Goal: Task Accomplishment & Management: Use online tool/utility

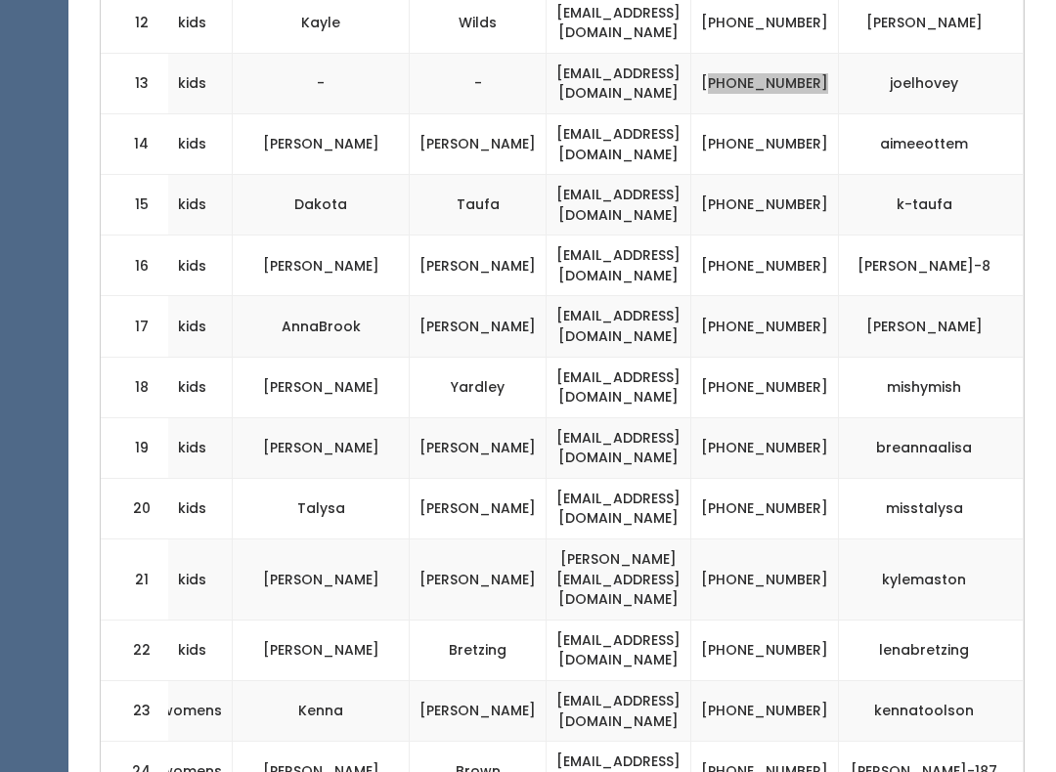
scroll to position [1571, 0]
click at [783, 478] on td "[PHONE_NUMBER]" at bounding box center [765, 508] width 148 height 61
click at [814, 487] on td "[PHONE_NUMBER]" at bounding box center [765, 508] width 148 height 61
click at [803, 478] on td "[PHONE_NUMBER]" at bounding box center [765, 508] width 148 height 61
click at [800, 478] on td "[PHONE_NUMBER]" at bounding box center [765, 508] width 148 height 61
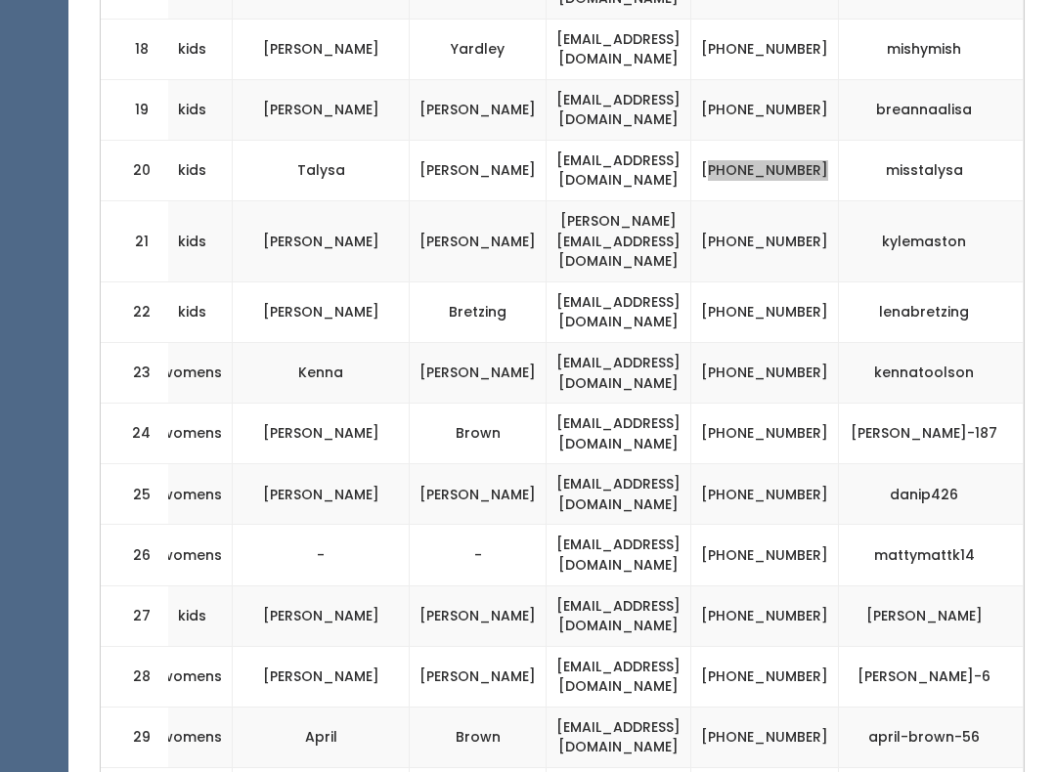
scroll to position [1909, 0]
click at [805, 525] on td "[PHONE_NUMBER]" at bounding box center [765, 555] width 148 height 61
click at [800, 646] on td "[PHONE_NUMBER]" at bounding box center [765, 676] width 148 height 61
click at [782, 646] on td "[PHONE_NUMBER]" at bounding box center [765, 676] width 148 height 61
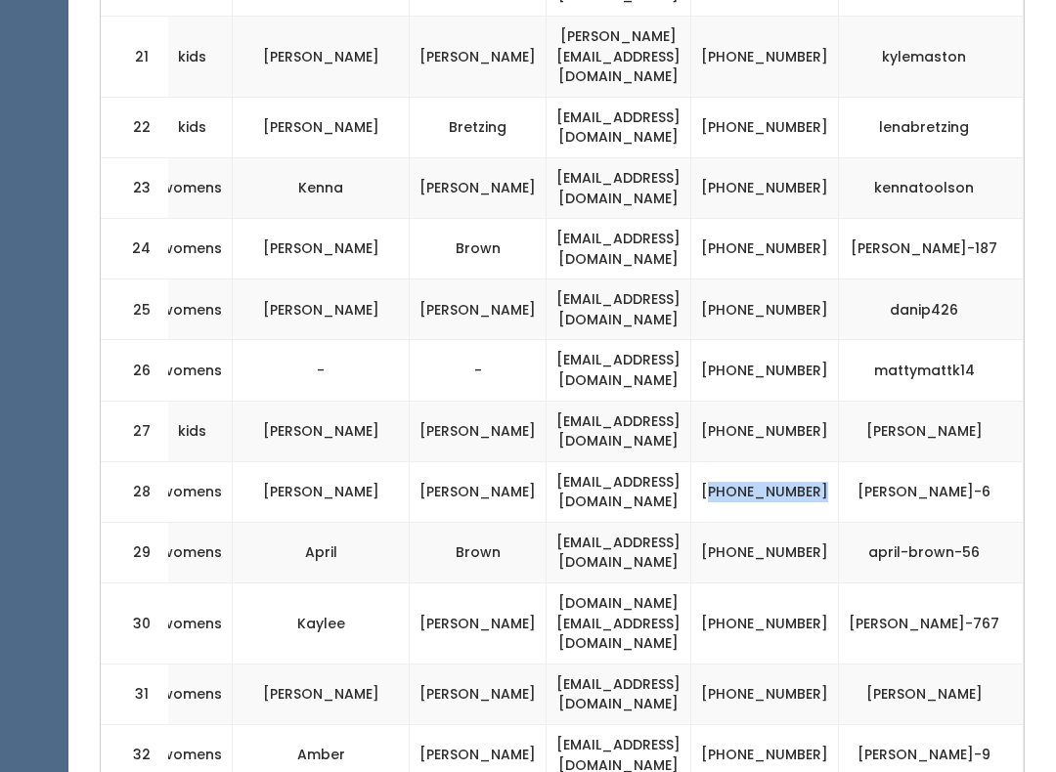
scroll to position [2131, 0]
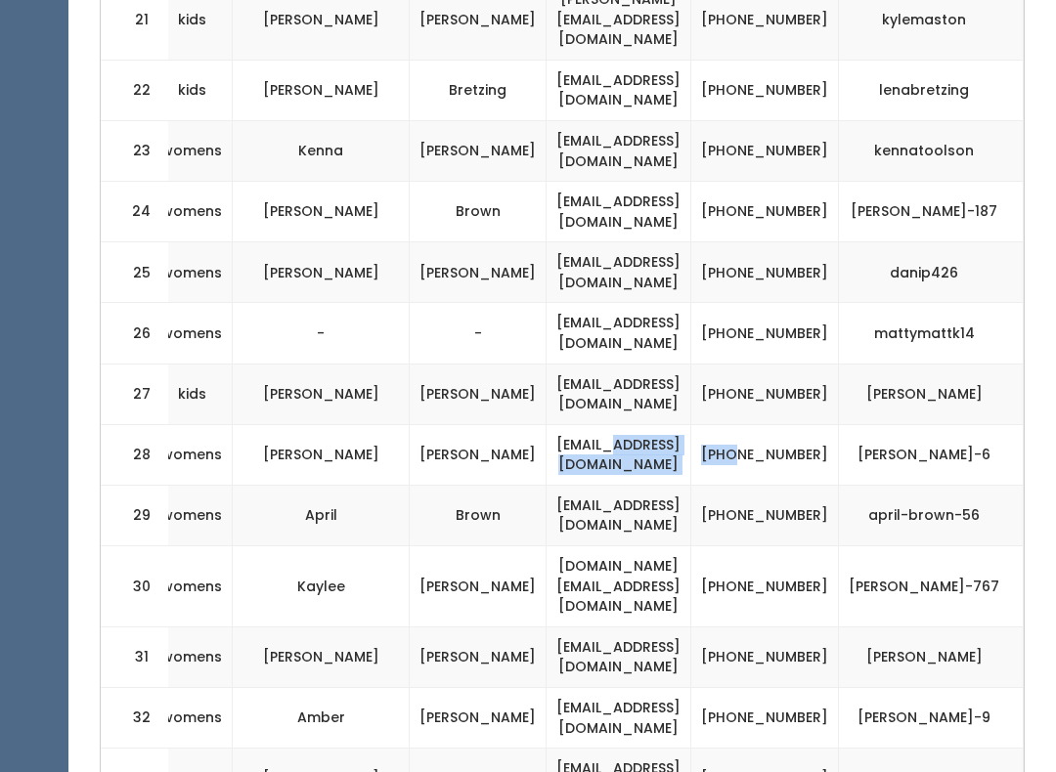
click at [800, 485] on td "[PHONE_NUMBER]" at bounding box center [765, 515] width 148 height 61
click at [800, 546] on td "[PHONE_NUMBER]" at bounding box center [765, 586] width 148 height 81
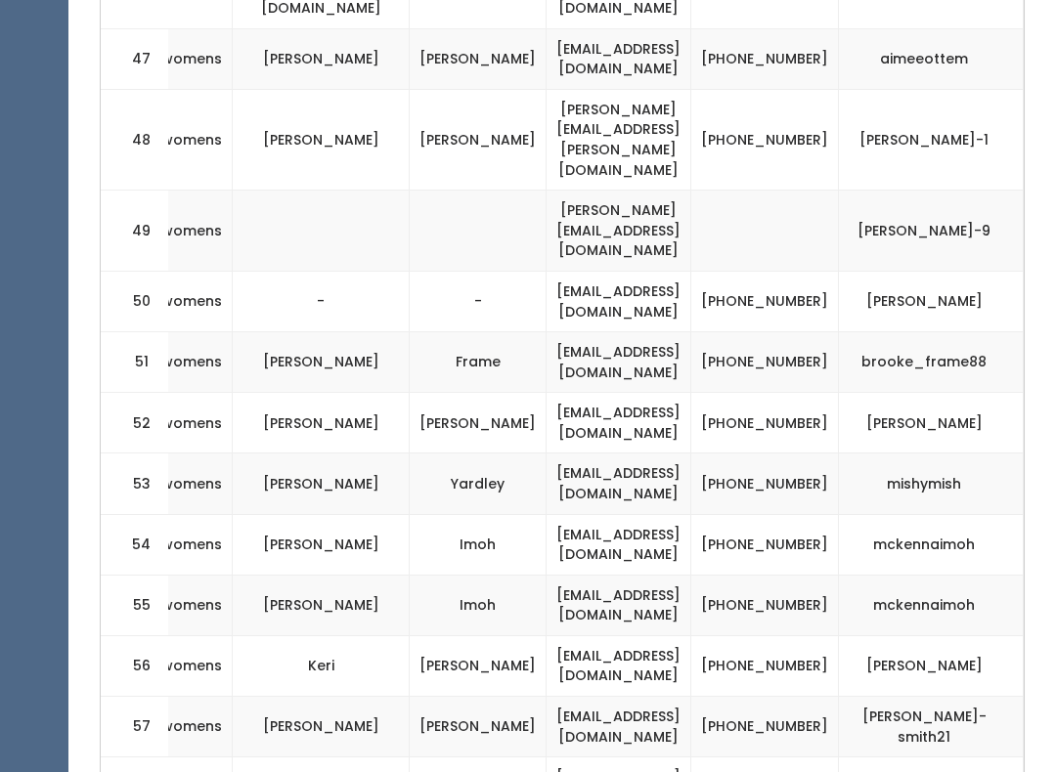
scroll to position [3826, 0]
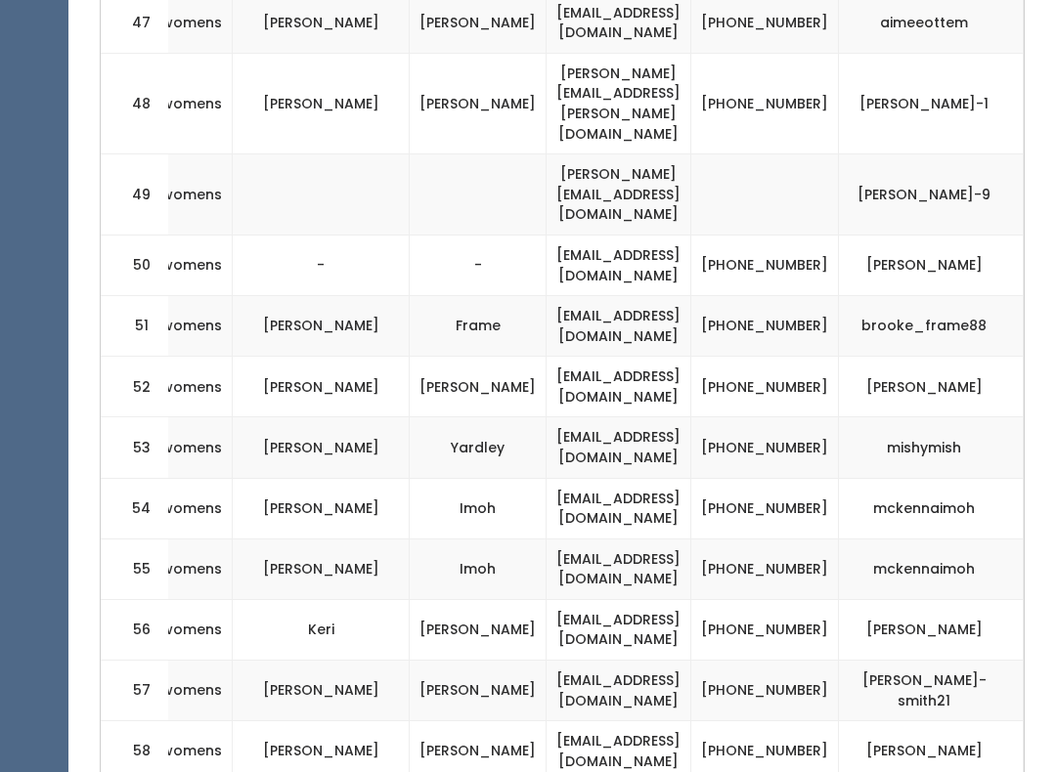
scroll to position [3865, 0]
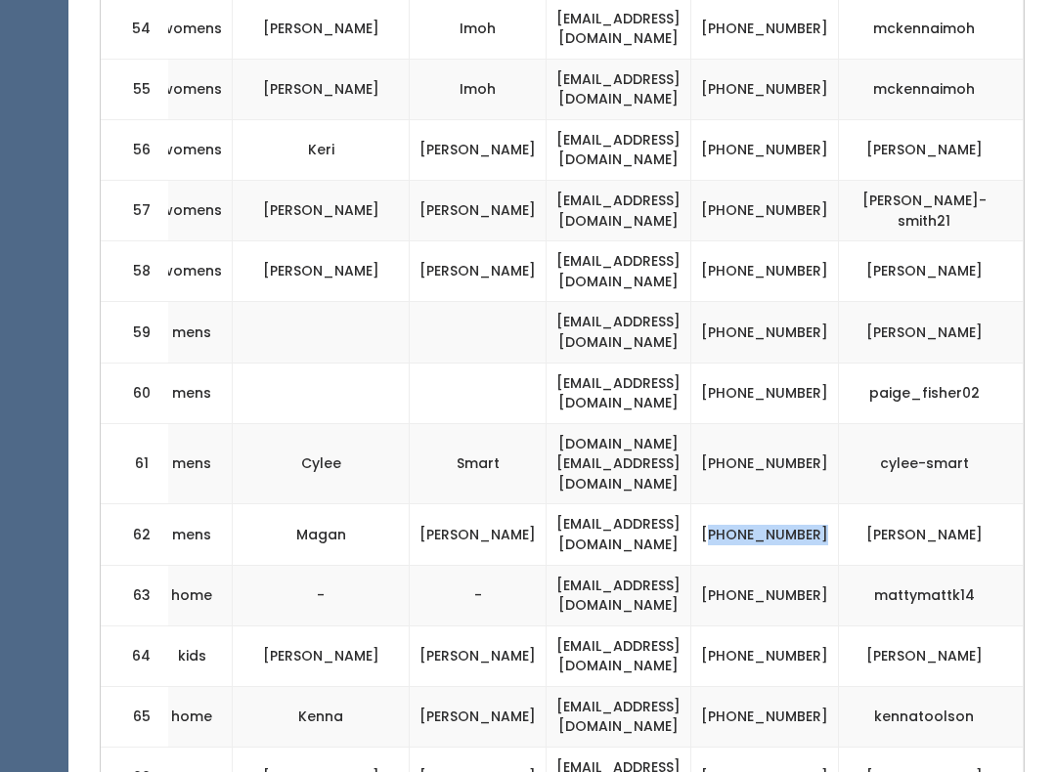
scroll to position [4345, 0]
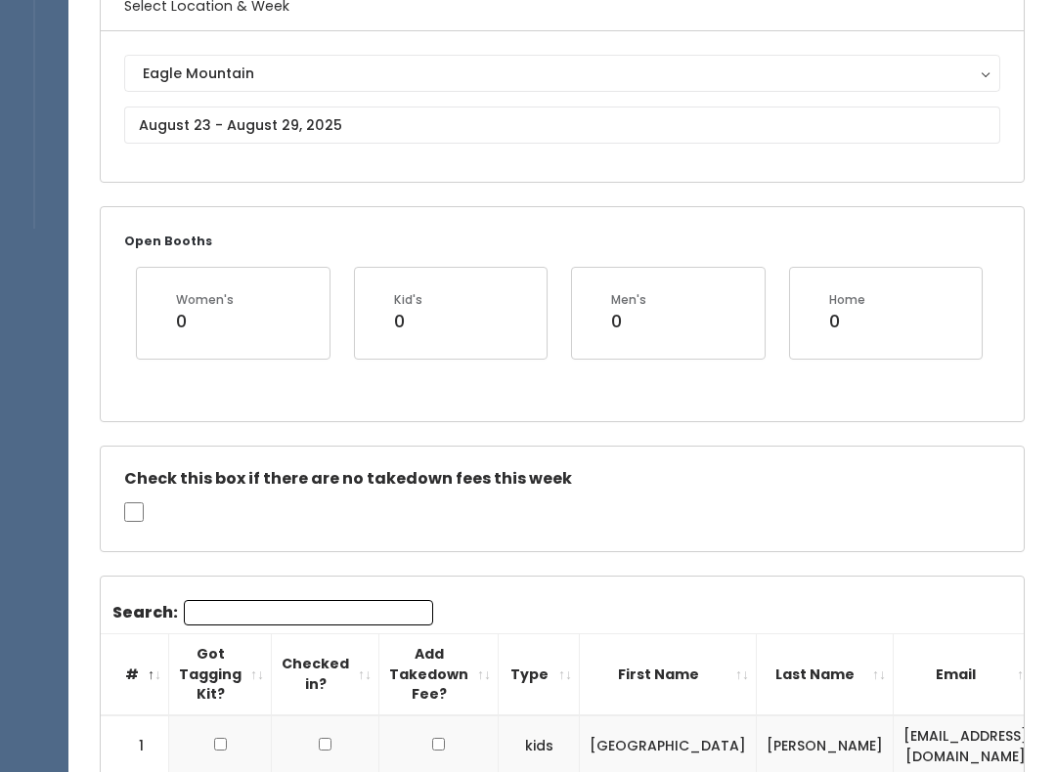
scroll to position [0, 0]
click at [388, 610] on input "Search:" at bounding box center [308, 612] width 249 height 25
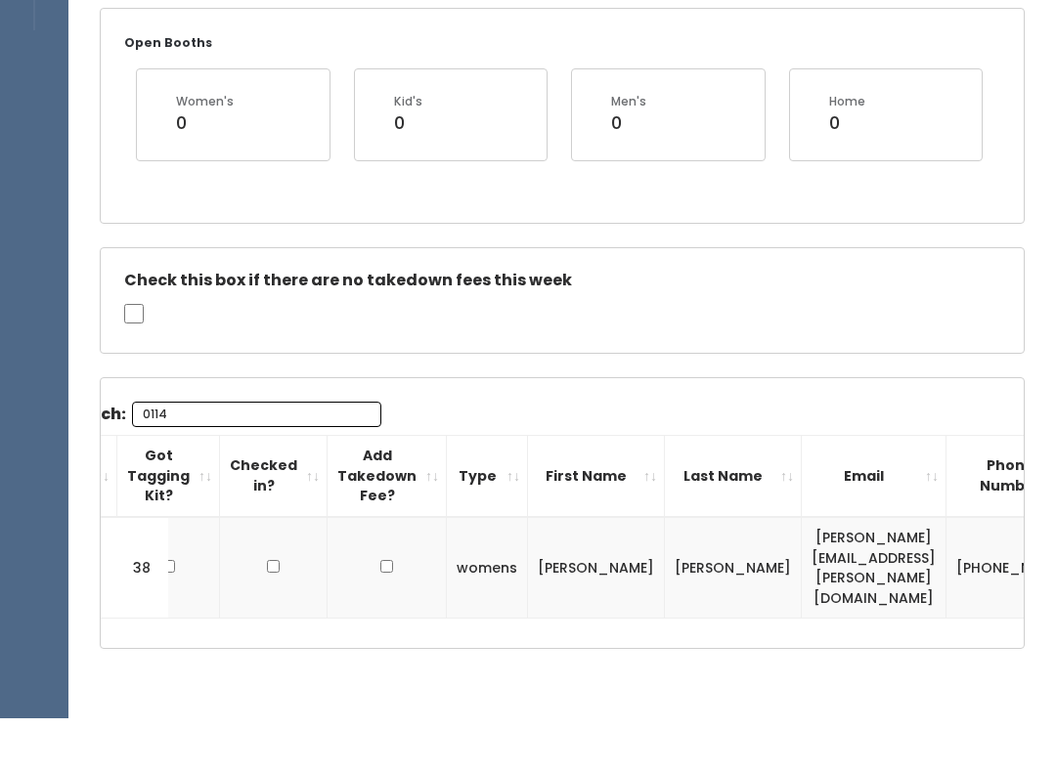
scroll to position [0, 51]
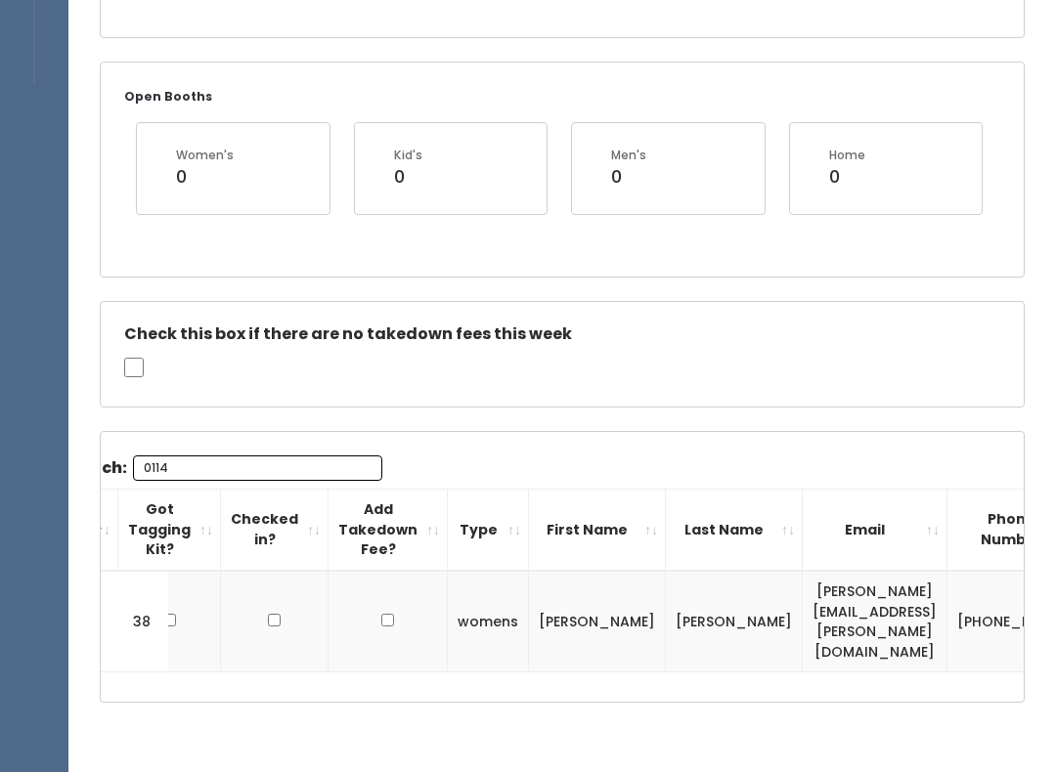
click at [253, 456] on input "0114" at bounding box center [257, 468] width 249 height 25
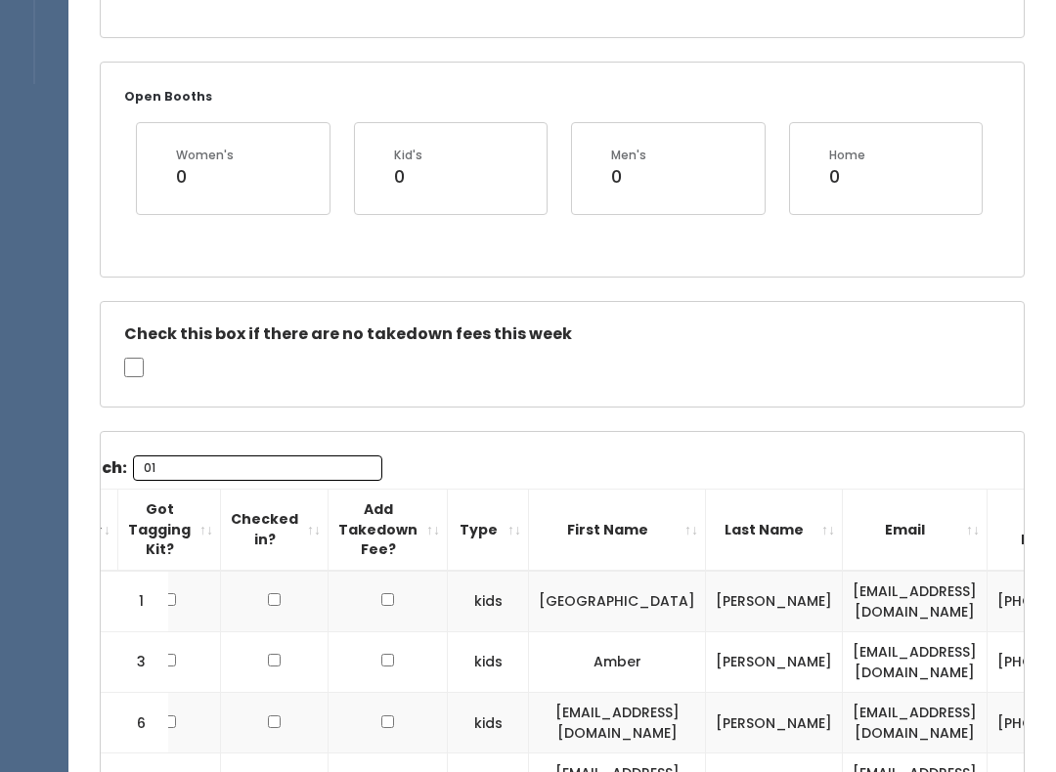
type input "0"
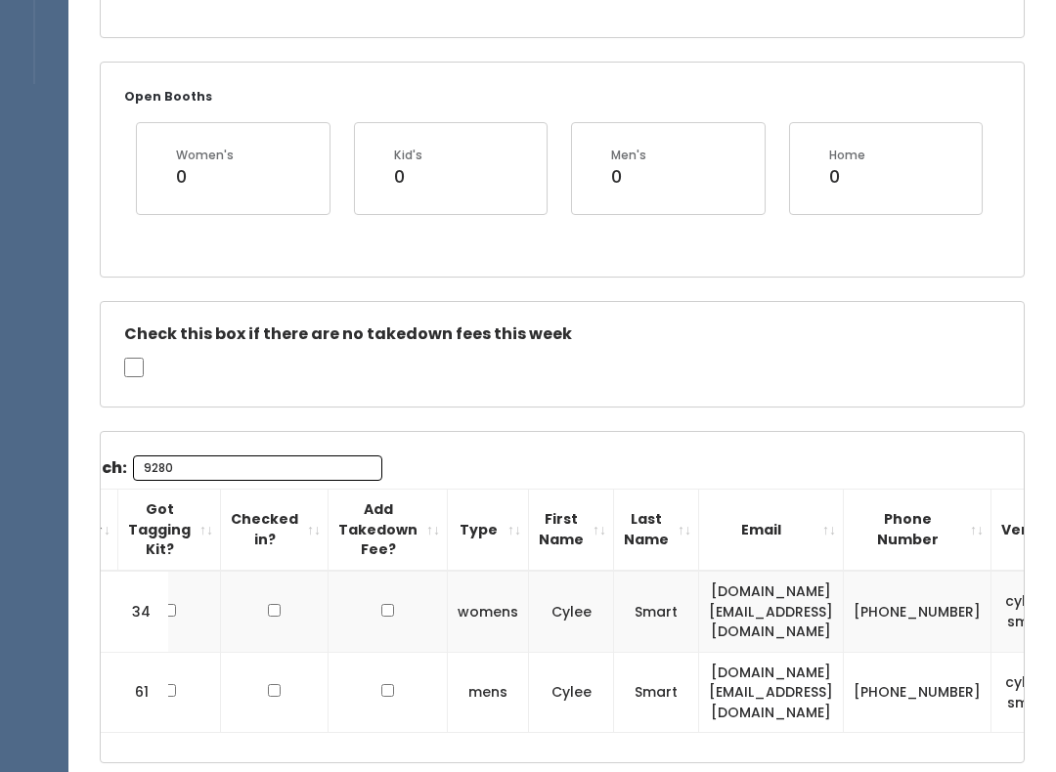
click at [298, 459] on input "9280" at bounding box center [257, 468] width 249 height 25
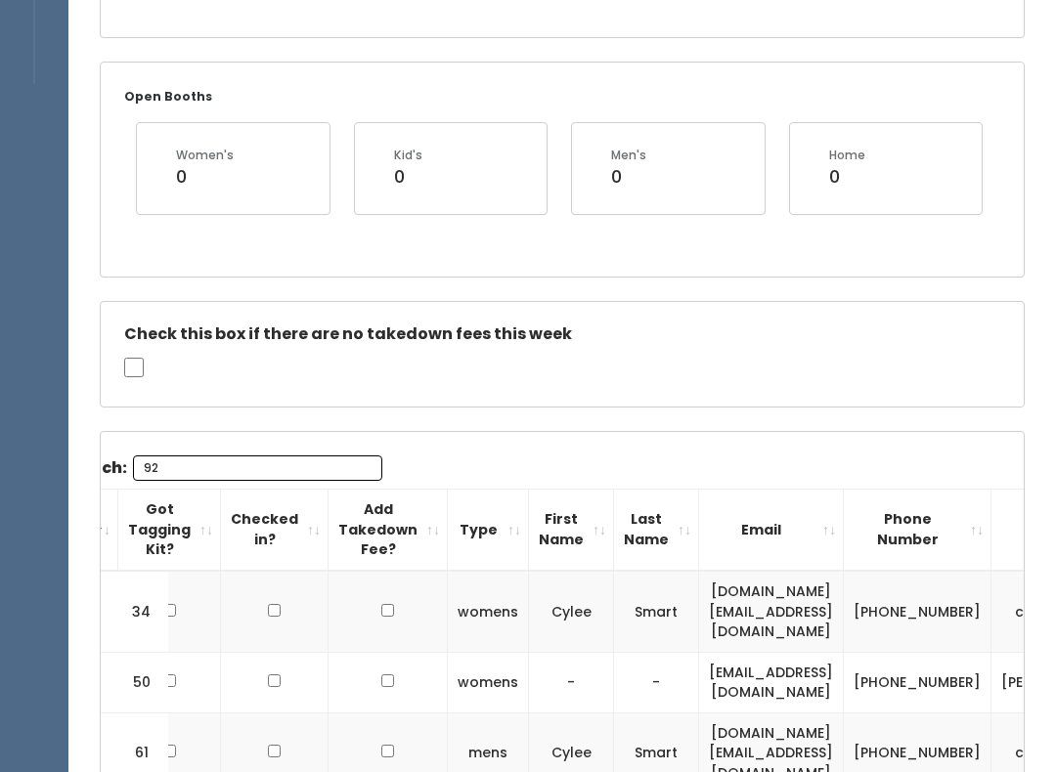
type input "9"
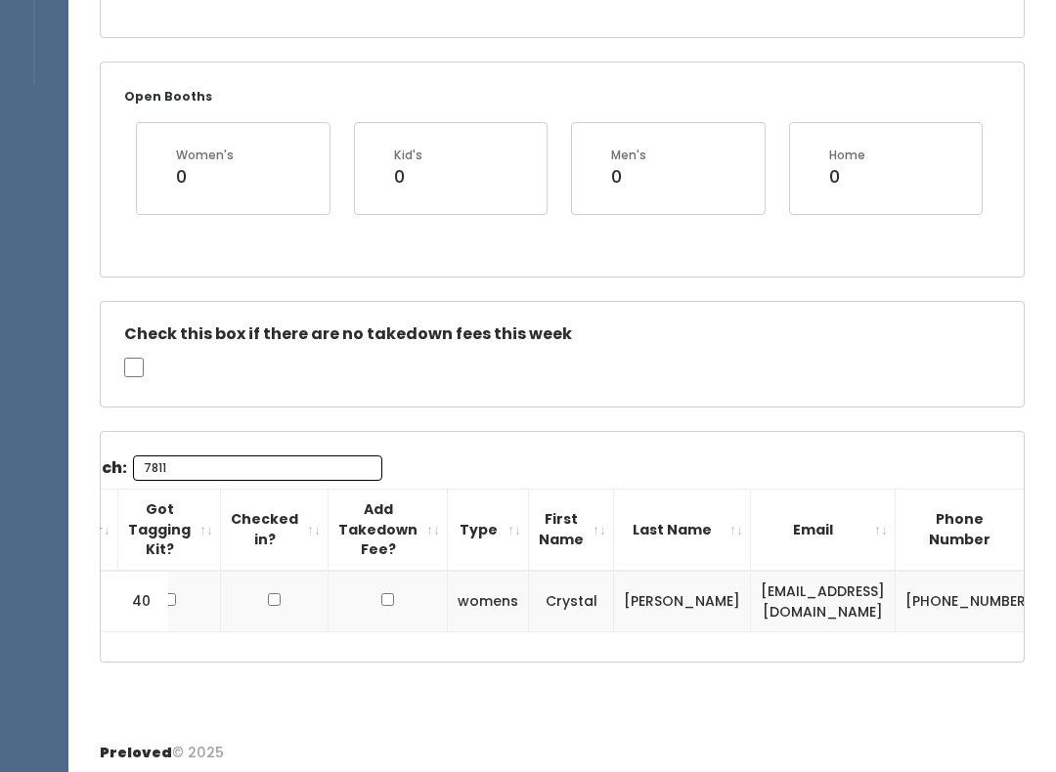
click at [303, 476] on input "7811" at bounding box center [257, 468] width 249 height 25
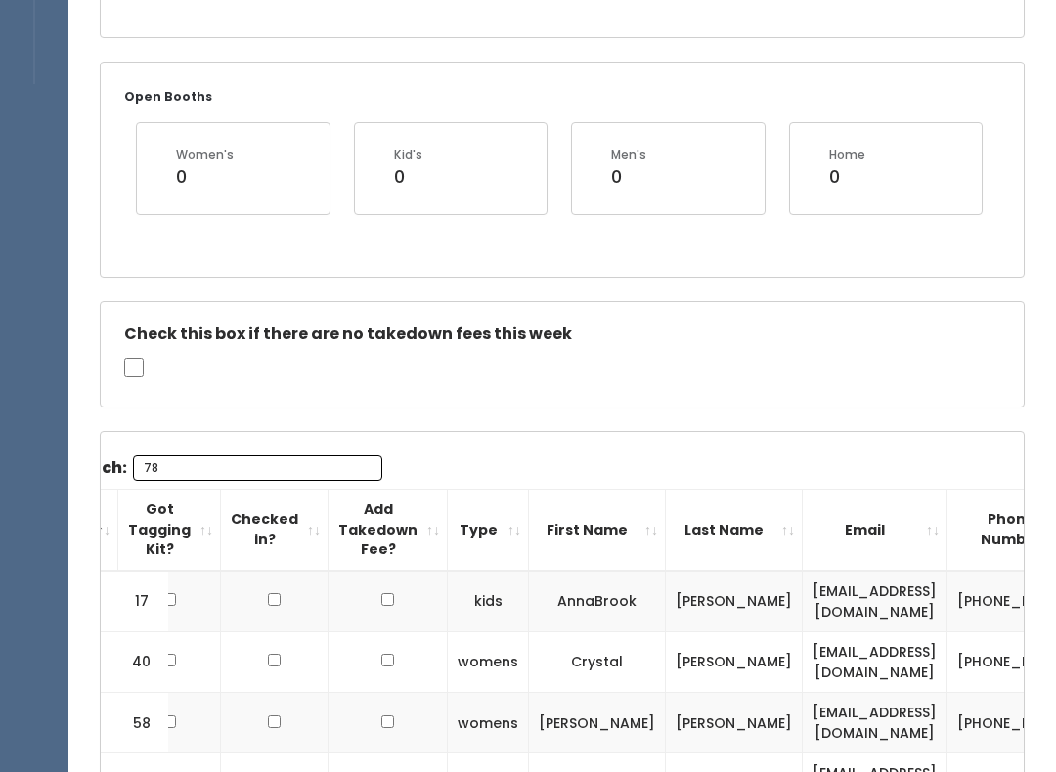
type input "7"
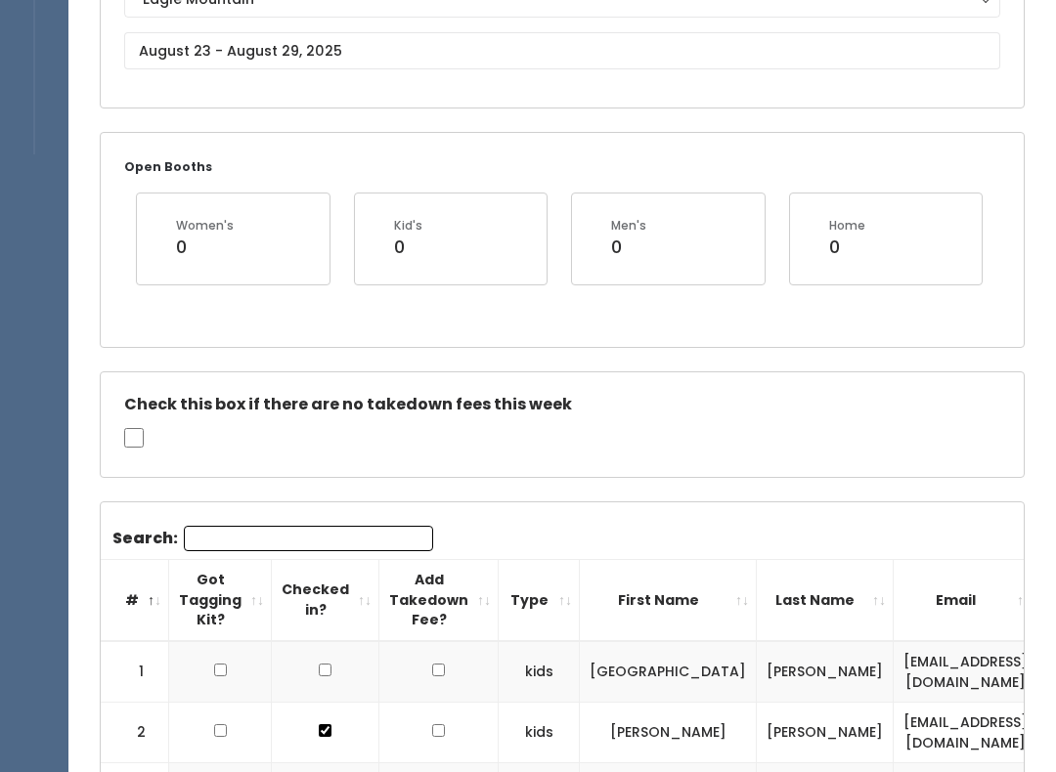
scroll to position [0, 0]
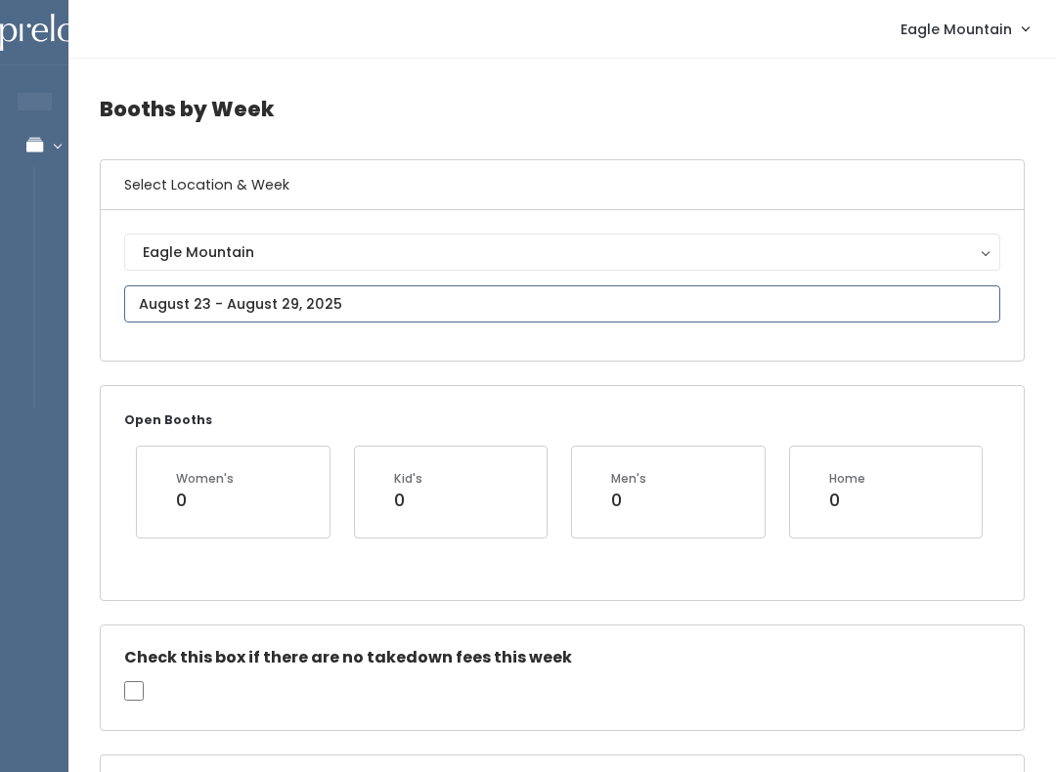
click at [478, 305] on input "text" at bounding box center [562, 303] width 876 height 37
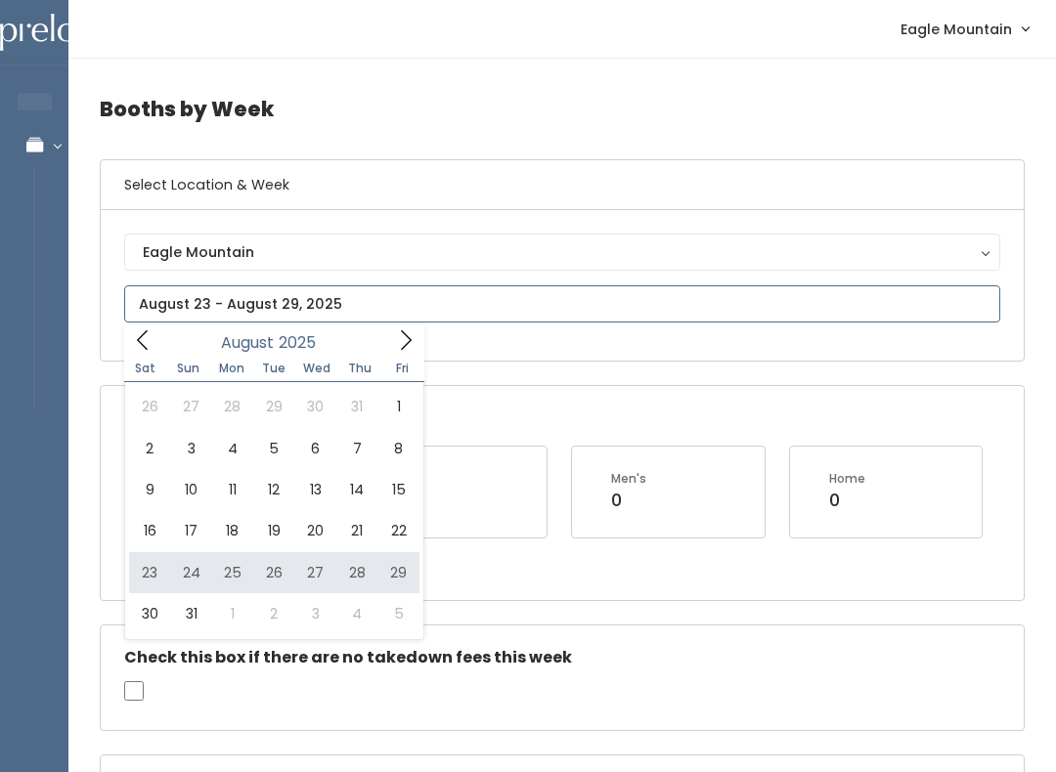
type input "August 23 to August 29"
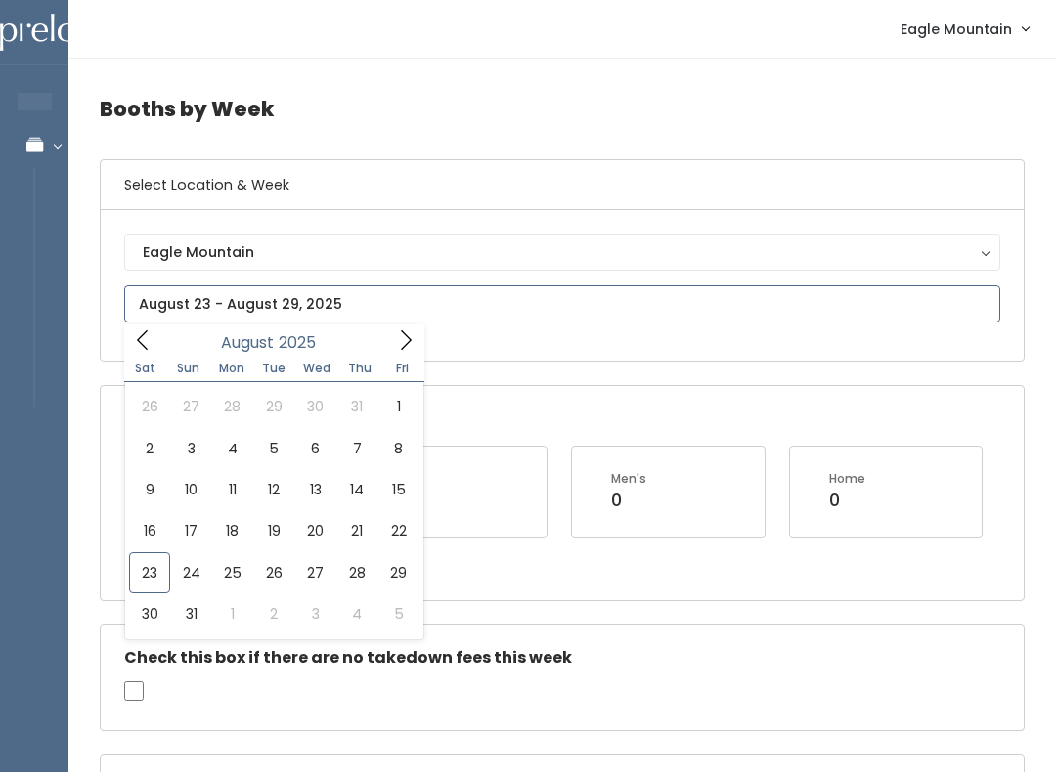
click at [397, 341] on icon at bounding box center [406, 340] width 22 height 22
type input "[DATE] to [DATE]"
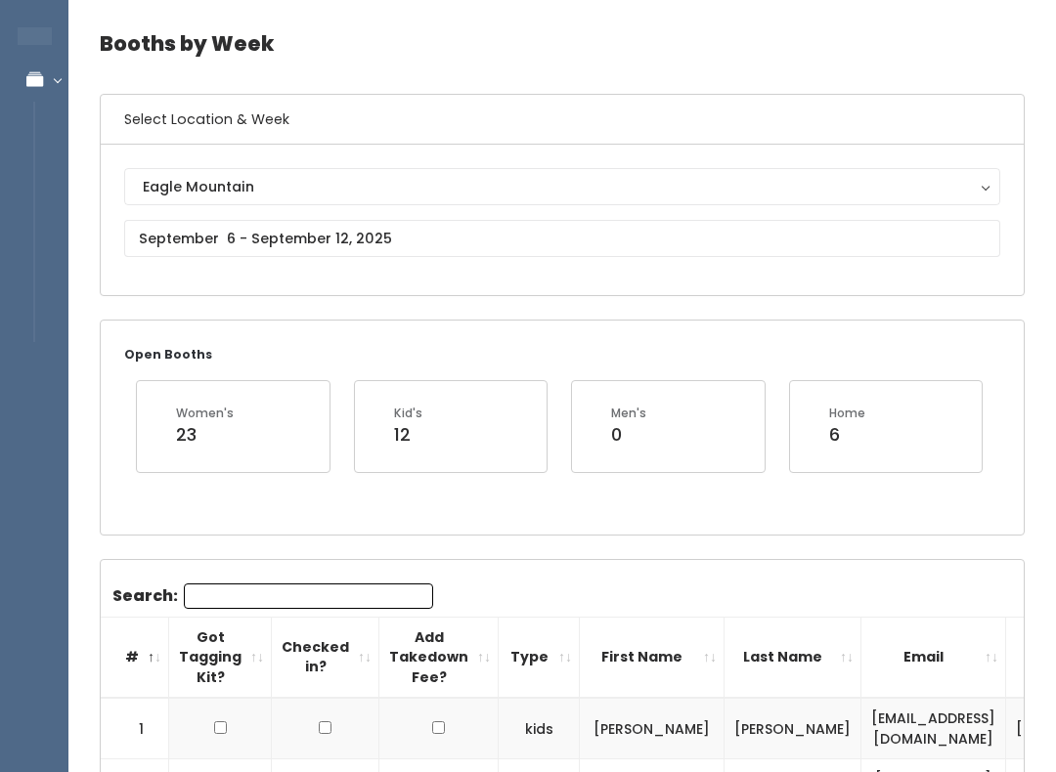
scroll to position [22, 0]
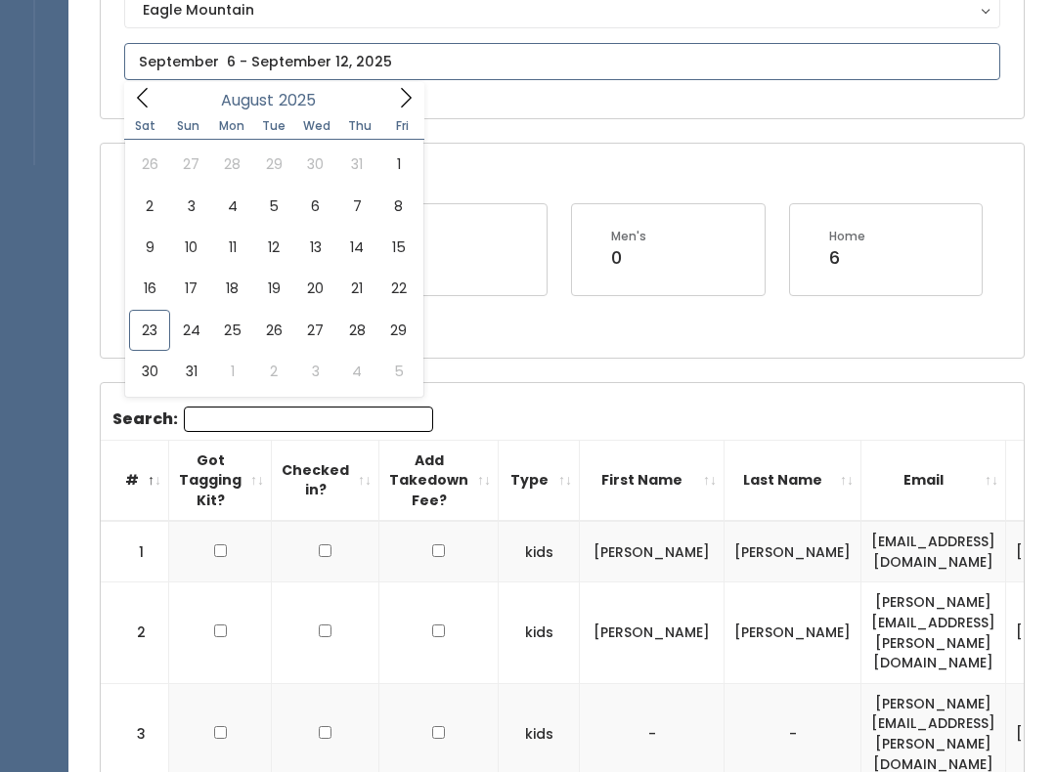
type input "August 30 to September 5"
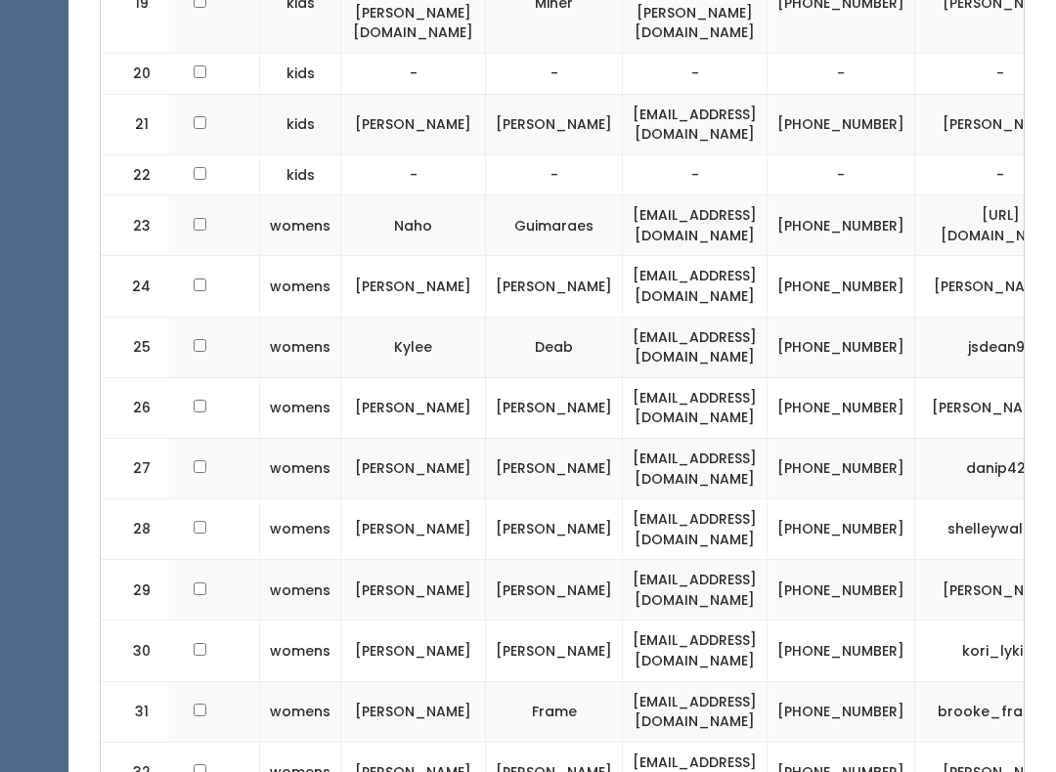
scroll to position [1926, 0]
